Goal: Task Accomplishment & Management: Complete application form

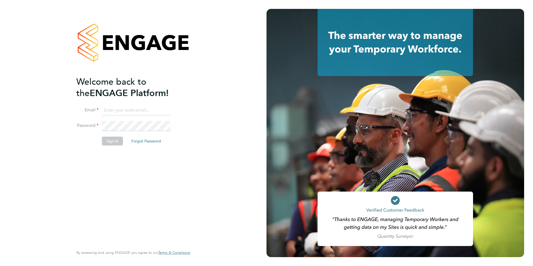
type input "peter@bexleythomas.com"
click at [115, 142] on button "Sign In" at bounding box center [112, 141] width 21 height 9
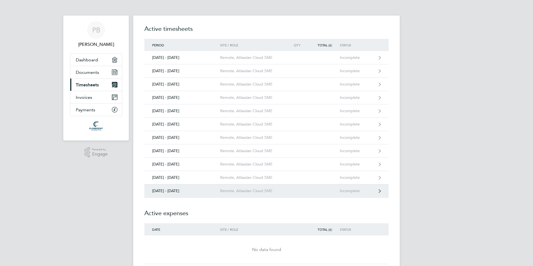
click at [248, 191] on div "Remote, Atlassian Cloud SME" at bounding box center [252, 191] width 64 height 5
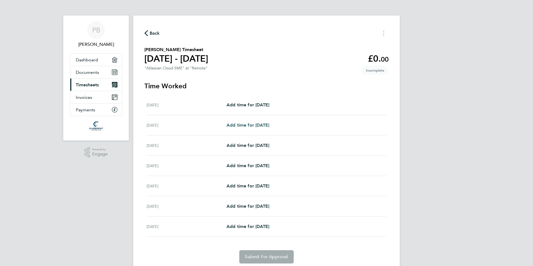
click at [256, 124] on span "Add time for [DATE]" at bounding box center [248, 124] width 43 height 5
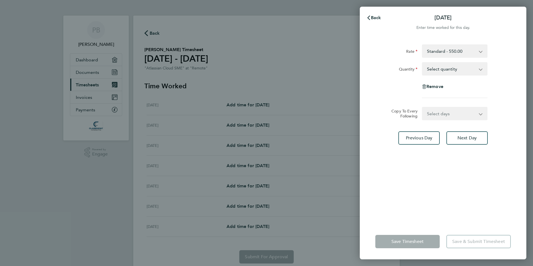
click at [444, 72] on select "Select quantity 0.5 1" at bounding box center [452, 69] width 58 height 12
select select "1"
click at [423, 63] on select "Select quantity 0.5 1" at bounding box center [452, 69] width 58 height 12
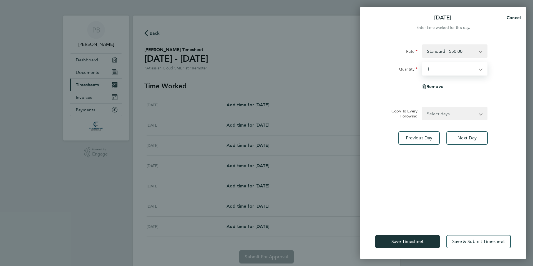
click at [447, 111] on select "Select days Day Weekday (Mon-Fri) Weekend (Sat-Sun) [DATE] [DATE] [DATE] [DATE]…" at bounding box center [452, 113] width 58 height 12
select select "WEEKDAY"
click at [423, 107] on select "Select days Day Weekday (Mon-Fri) Weekend (Sat-Sun) [DATE] [DATE] [DATE] [DATE]…" at bounding box center [452, 113] width 58 height 12
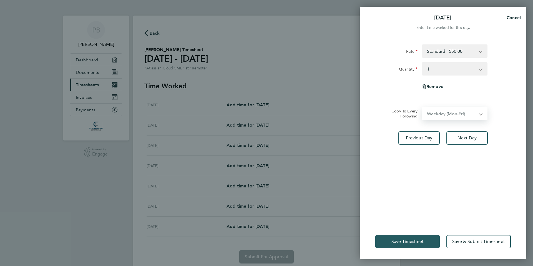
select select "[DATE]"
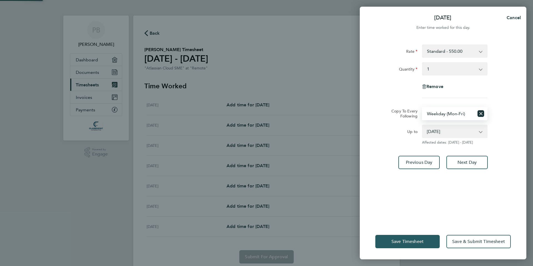
click at [417, 244] on span "Save Timesheet" at bounding box center [407, 242] width 32 height 6
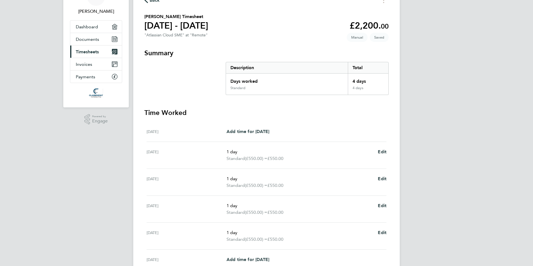
scroll to position [106, 0]
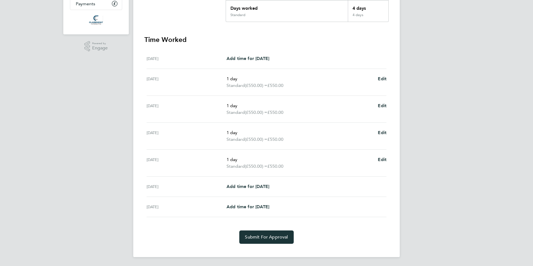
click at [268, 229] on section "Time Worked [DATE] Add time for [DATE] Add time for [DATE] [DATE] 1 day Standar…" at bounding box center [266, 139] width 244 height 209
click at [268, 239] on span "Submit For Approval" at bounding box center [266, 237] width 43 height 6
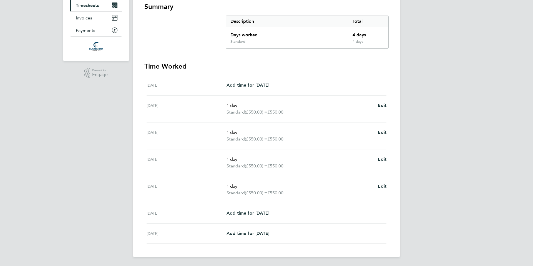
scroll to position [0, 0]
